Goal: Task Accomplishment & Management: Complete application form

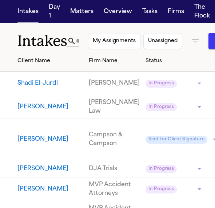
scroll to position [109, 0]
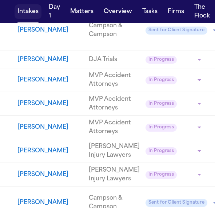
click at [27, 9] on button "Intakes" at bounding box center [28, 11] width 27 height 15
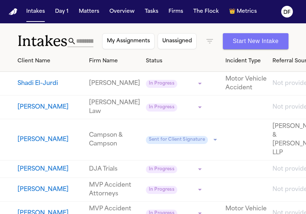
click at [215, 40] on button "Start New Intake" at bounding box center [256, 41] width 66 height 16
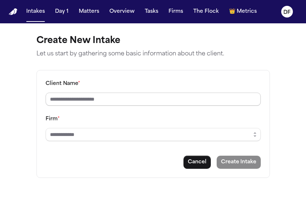
click at [83, 99] on input "Client Name *" at bounding box center [153, 99] width 215 height 13
type input "*********"
click at [100, 137] on input "Firm *" at bounding box center [153, 134] width 215 height 13
click at [80, 136] on input "Firm *" at bounding box center [153, 134] width 215 height 13
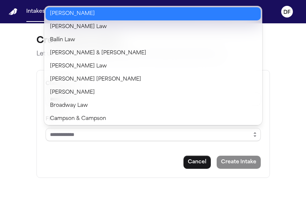
click at [215, 134] on icon "button" at bounding box center [255, 135] width 6 height 6
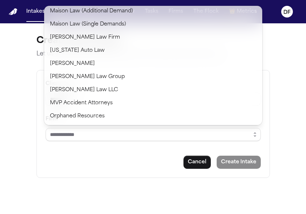
scroll to position [546, 0]
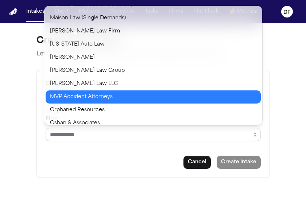
type input "**********"
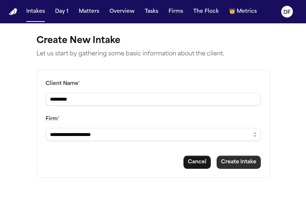
click at [215, 162] on button "Create Intake" at bounding box center [238, 162] width 44 height 13
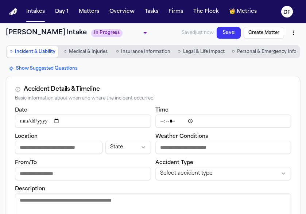
click at [215, 52] on span "Personal & Emergency Info" at bounding box center [266, 52] width 59 height 6
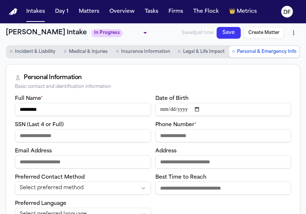
click at [171, 138] on input "Phone Number *" at bounding box center [223, 135] width 136 height 13
click at [165, 134] on input "Phone Number *" at bounding box center [223, 135] width 136 height 13
type input "**********"
click at [60, 165] on input "Email Address" at bounding box center [83, 161] width 136 height 13
type input "**********"
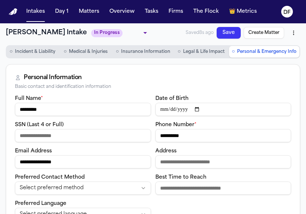
click at [127, 33] on body "**********" at bounding box center [153, 107] width 306 height 214
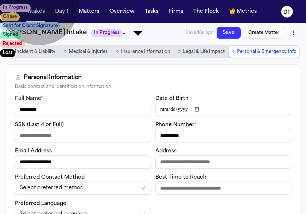
click at [105, 21] on li "Chase" at bounding box center [153, 16] width 306 height 9
type input "*****"
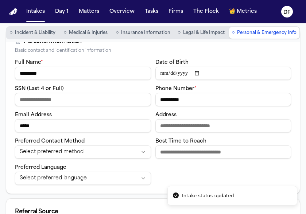
scroll to position [36, 0]
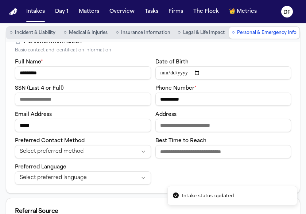
click at [44, 129] on input "*****" at bounding box center [83, 125] width 136 height 13
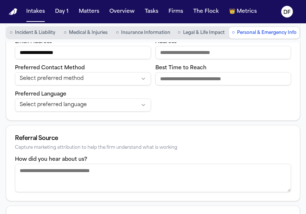
scroll to position [146, 0]
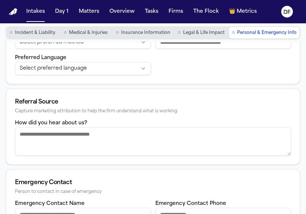
type input "**********"
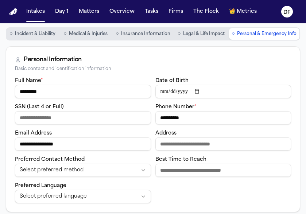
scroll to position [0, 0]
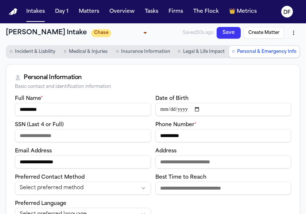
click at [215, 31] on button "Save" at bounding box center [228, 33] width 24 height 12
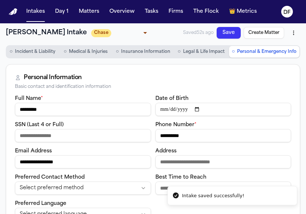
click at [46, 51] on span "Incident & Liability" at bounding box center [35, 52] width 40 height 6
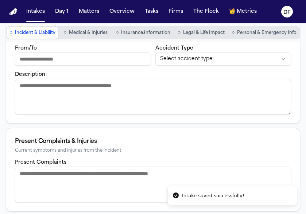
scroll to position [146, 0]
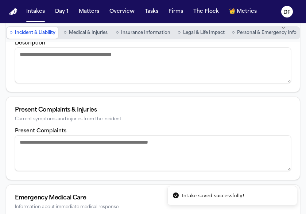
click at [20, 55] on textarea "Description" at bounding box center [153, 65] width 276 height 36
paste textarea "**********"
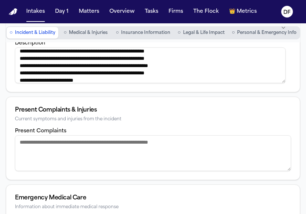
scroll to position [0, 0]
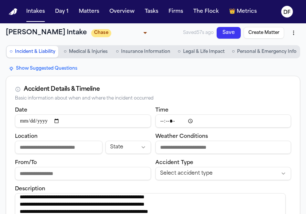
type textarea "**********"
click at [215, 31] on button "Save" at bounding box center [228, 33] width 24 height 12
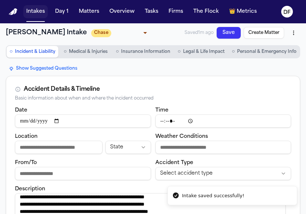
click at [31, 10] on button "Intakes" at bounding box center [35, 11] width 24 height 13
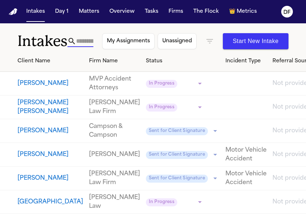
click at [79, 42] on input "text" at bounding box center [84, 41] width 17 height 12
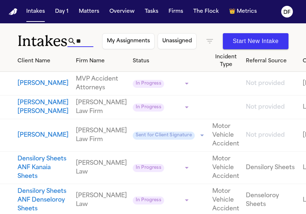
type input "*"
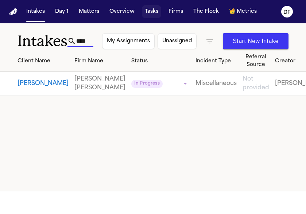
type input "****"
click at [150, 11] on button "Tasks" at bounding box center [151, 11] width 19 height 13
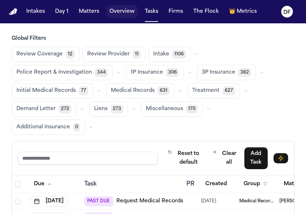
click at [115, 8] on button "Overview" at bounding box center [121, 11] width 31 height 13
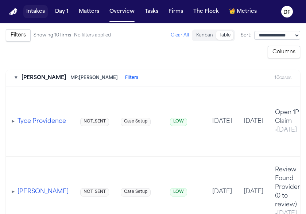
click at [37, 10] on button "Intakes" at bounding box center [35, 11] width 24 height 13
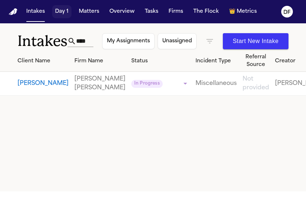
click at [65, 11] on button "Day 1" at bounding box center [61, 11] width 19 height 13
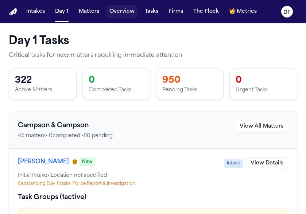
click at [112, 8] on button "Overview" at bounding box center [121, 11] width 31 height 13
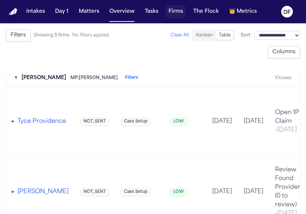
click at [174, 7] on button "Firms" at bounding box center [175, 11] width 20 height 13
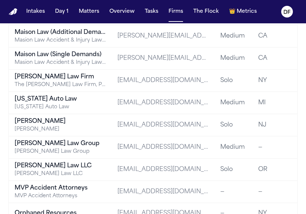
scroll to position [1020, 0]
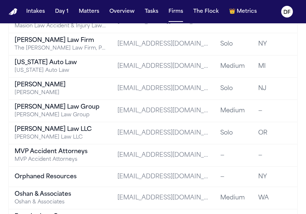
click at [81, 149] on div "MVP Accident Attorneys" at bounding box center [60, 151] width 91 height 9
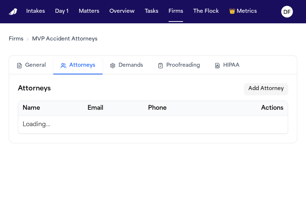
click at [77, 62] on button "Attorneys" at bounding box center [77, 66] width 49 height 17
click at [36, 11] on button "Intakes" at bounding box center [35, 11] width 24 height 13
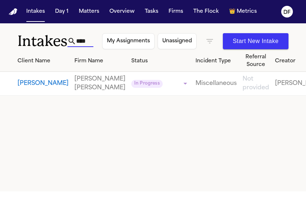
drag, startPoint x: 91, startPoint y: 40, endPoint x: 72, endPoint y: 40, distance: 18.6
click at [72, 40] on div "****" at bounding box center [80, 41] width 26 height 12
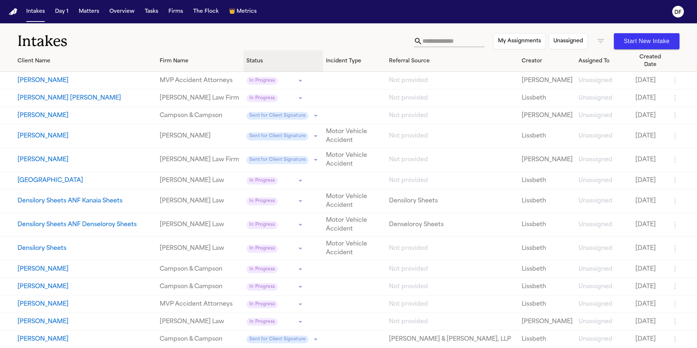
click at [215, 58] on div "Status" at bounding box center [283, 61] width 74 height 8
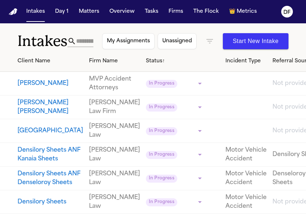
click at [171, 45] on button "Unassigned" at bounding box center [176, 41] width 39 height 16
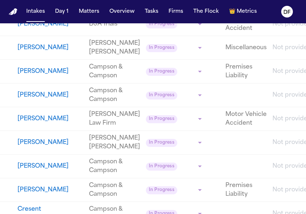
scroll to position [1421, 0]
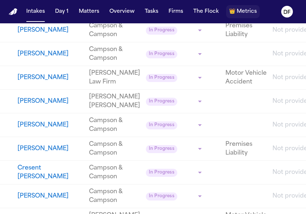
click at [215, 8] on button "👑 Metrics" at bounding box center [243, 11] width 34 height 13
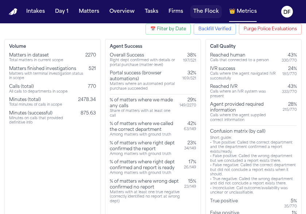
click at [209, 10] on button "The Flock" at bounding box center [205, 11] width 31 height 13
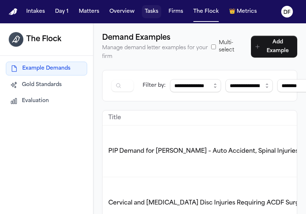
click at [148, 11] on button "Tasks" at bounding box center [151, 11] width 19 height 13
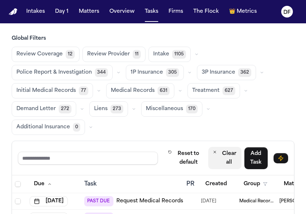
scroll to position [107, 0]
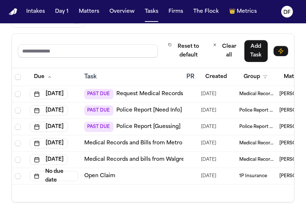
click at [193, 196] on div "Due Task PR Created Group Matter Firm Updates Status 3 Assignee 2 [DATE] PAST D…" at bounding box center [153, 135] width 282 height 134
click at [130, 8] on button "Overview" at bounding box center [121, 11] width 31 height 13
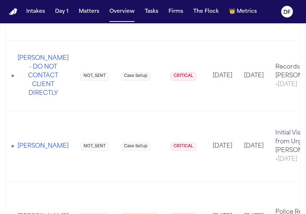
scroll to position [1166, 0]
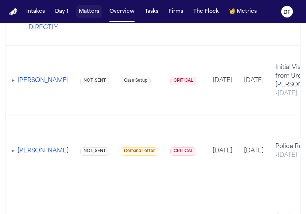
click at [86, 7] on button "Matters" at bounding box center [89, 11] width 26 height 13
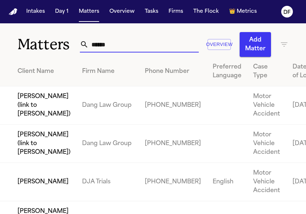
drag, startPoint x: 102, startPoint y: 45, endPoint x: 74, endPoint y: 43, distance: 28.8
click at [74, 43] on div "Matters ***** Overview Add Matter" at bounding box center [153, 40] width 306 height 34
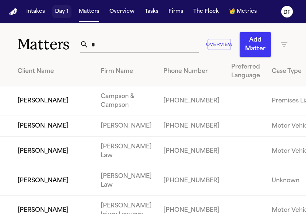
click at [62, 11] on button "Day 1" at bounding box center [61, 11] width 19 height 13
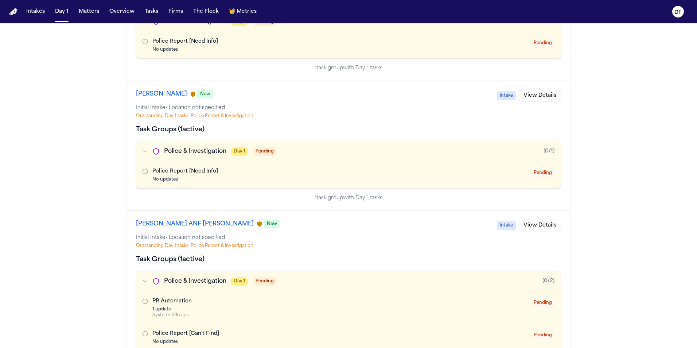
scroll to position [546, 0]
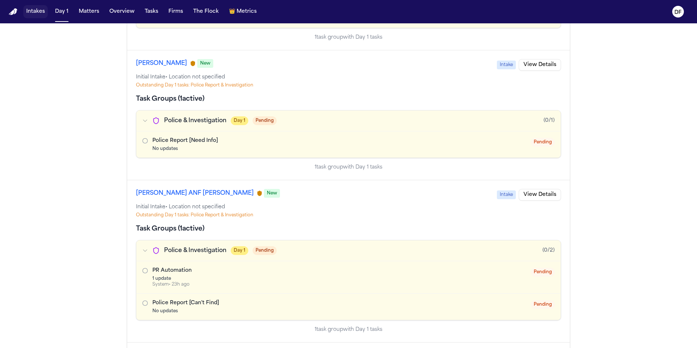
click at [31, 8] on button "Intakes" at bounding box center [35, 11] width 24 height 13
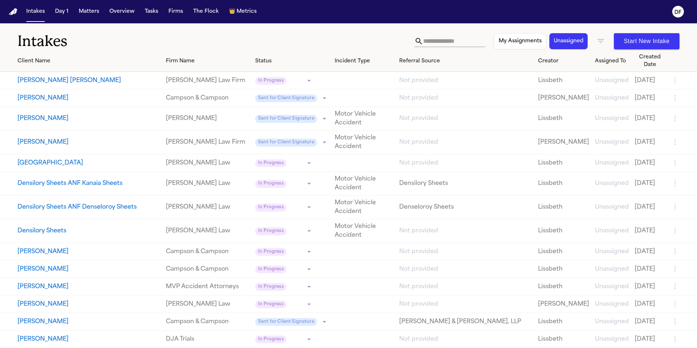
click at [13, 11] on img "Home" at bounding box center [13, 11] width 9 height 7
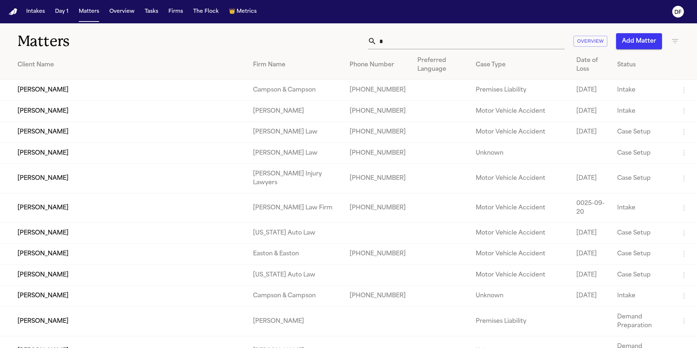
click at [13, 11] on img "Home" at bounding box center [13, 11] width 9 height 7
click at [64, 10] on button "Day 1" at bounding box center [61, 11] width 19 height 13
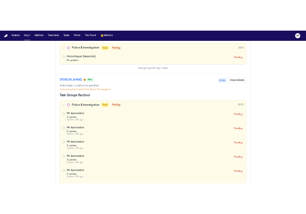
scroll to position [1384, 0]
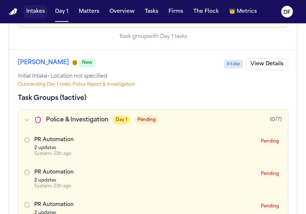
click at [30, 10] on button "Intakes" at bounding box center [35, 11] width 24 height 13
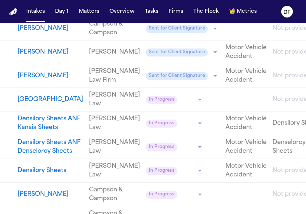
scroll to position [182, 0]
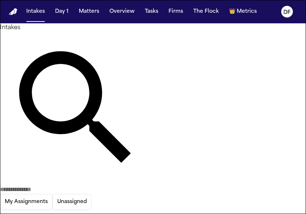
click at [58, 185] on input "text" at bounding box center [29, 189] width 58 height 9
type input "*"
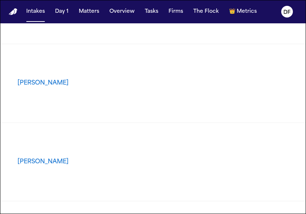
scroll to position [1894, 0]
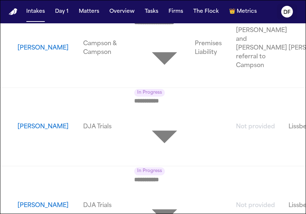
click at [286, 13] on text "DF" at bounding box center [286, 12] width 7 height 5
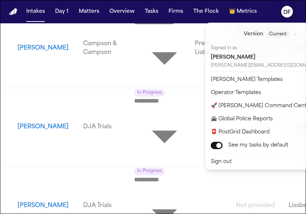
click at [263, 6] on nav "Intakes Day 1 Matters Overview Tasks Firms The Flock 👑 Metrics DF" at bounding box center [153, 11] width 306 height 23
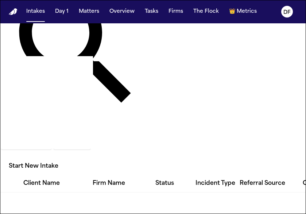
scroll to position [0, 0]
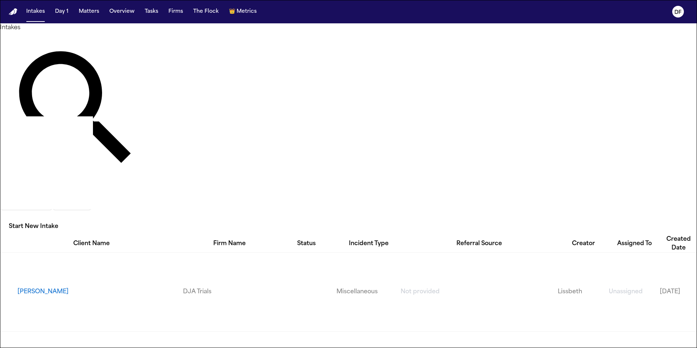
click at [91, 194] on button "Unassigned" at bounding box center [71, 202] width 39 height 16
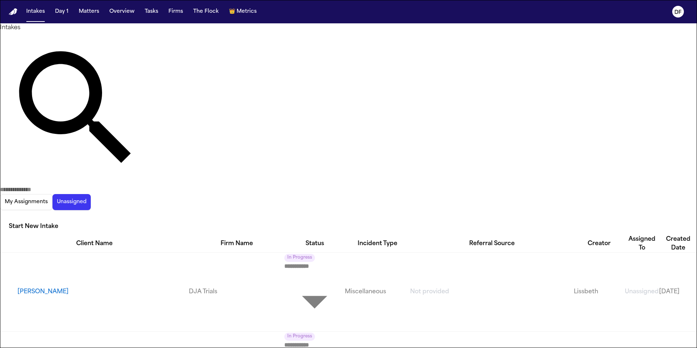
click at [8, 213] on icon "button" at bounding box center [4, 220] width 7 height 4
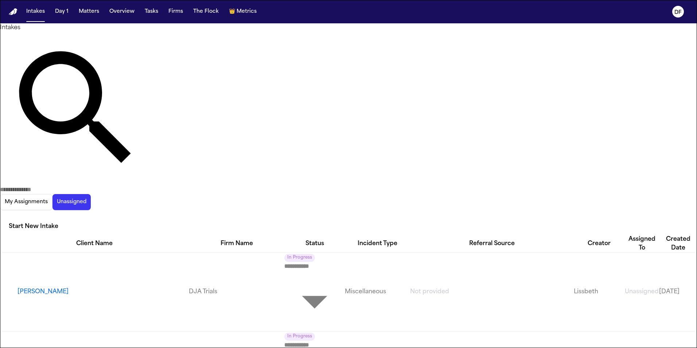
click at [305, 213] on div at bounding box center [348, 348] width 697 height 0
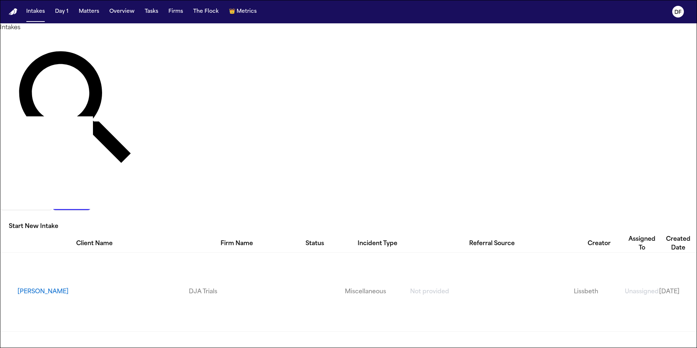
click at [8, 213] on icon "button" at bounding box center [4, 220] width 7 height 4
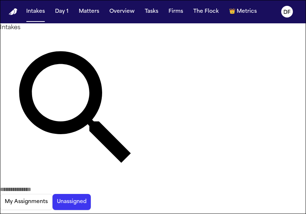
click at [210, 213] on div at bounding box center [153, 214] width 306 height 0
click at [180, 213] on div at bounding box center [153, 214] width 306 height 0
click at [91, 194] on button "Unassigned" at bounding box center [71, 202] width 38 height 16
